Goal: Transaction & Acquisition: Purchase product/service

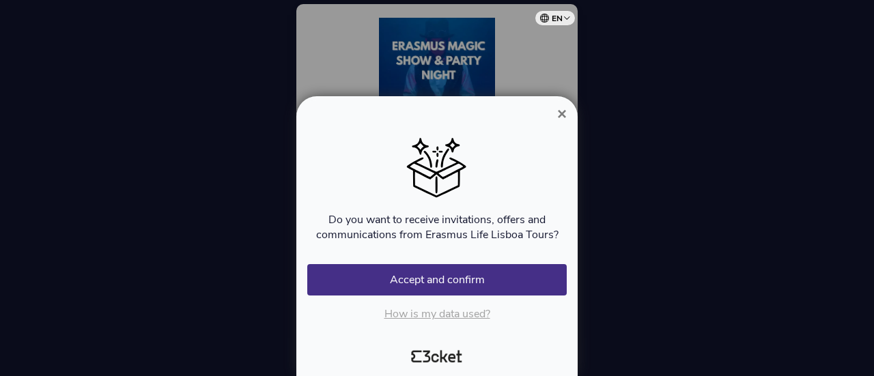
click at [561, 114] on span "×" at bounding box center [562, 113] width 10 height 18
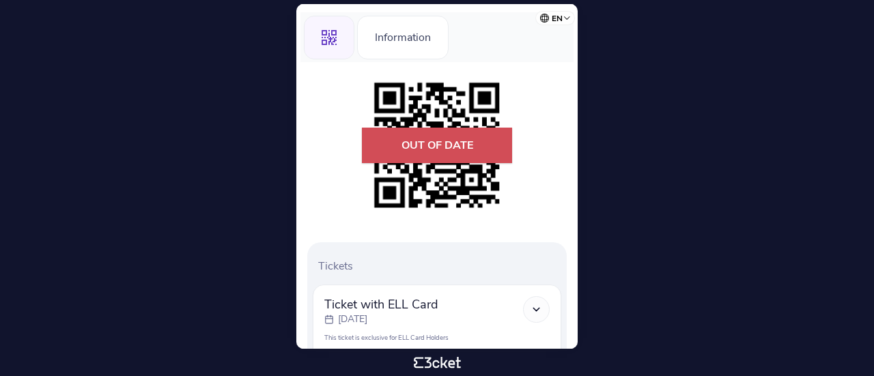
scroll to position [121, 0]
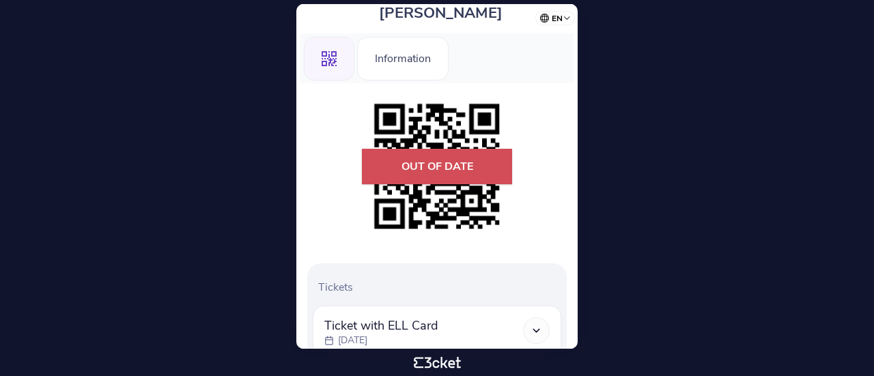
click at [324, 53] on icon ".st0{fill-rule:evenodd;clip-rule:evenodd;}" at bounding box center [329, 58] width 15 height 15
click at [358, 49] on div "Information" at bounding box center [402, 59] width 91 height 44
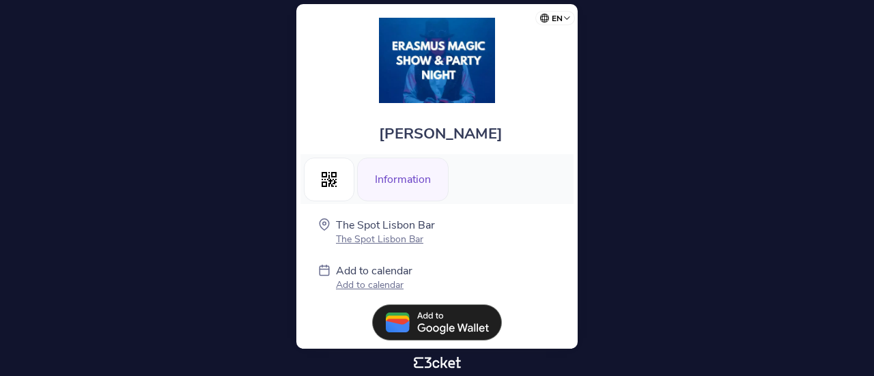
click at [635, 113] on body "en Português (Portugal) English Español Catalan Français Noe Avila Ruiz .st0{fi…" at bounding box center [436, 187] width 863 height 365
